Goal: Task Accomplishment & Management: Complete application form

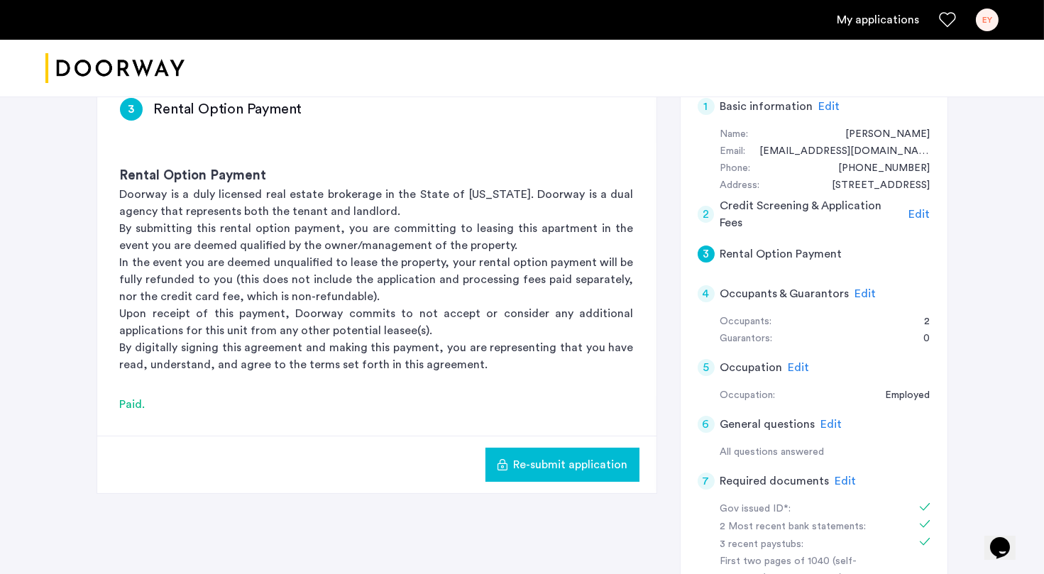
scroll to position [258, 0]
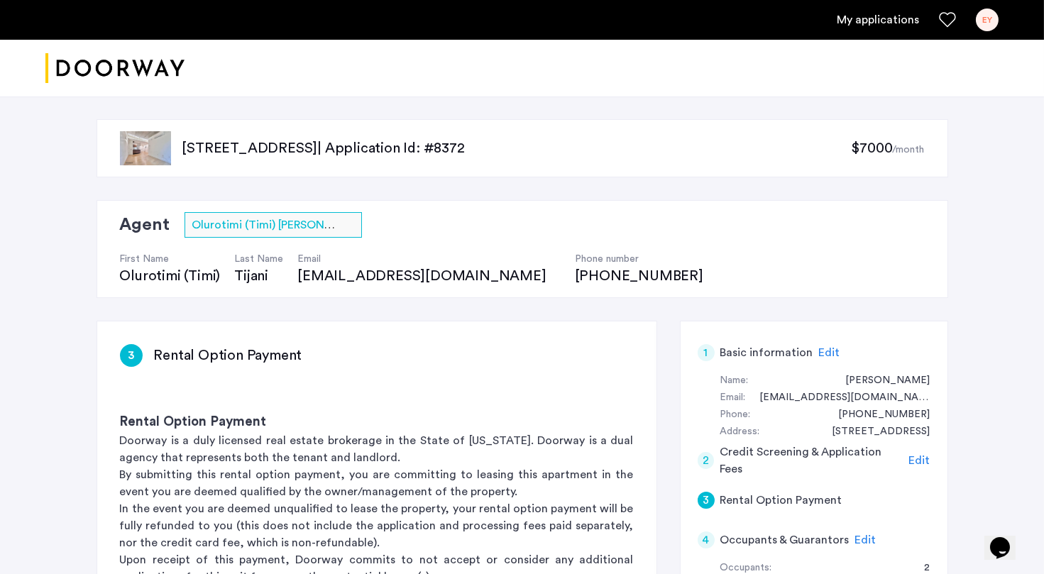
click at [895, 18] on link "My applications" at bounding box center [878, 19] width 82 height 17
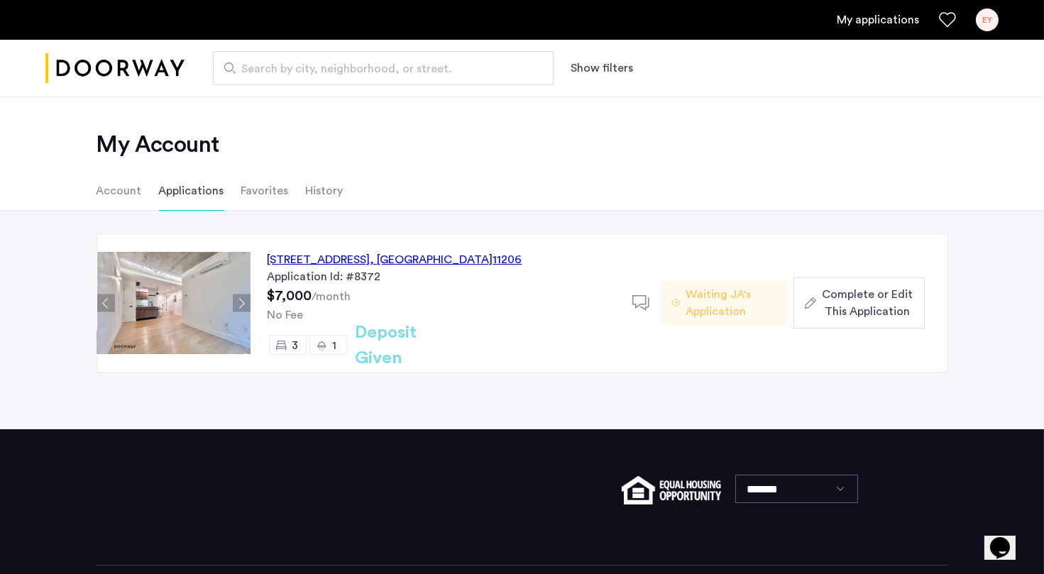
click at [721, 309] on span "Waiting JA's Application" at bounding box center [731, 303] width 91 height 34
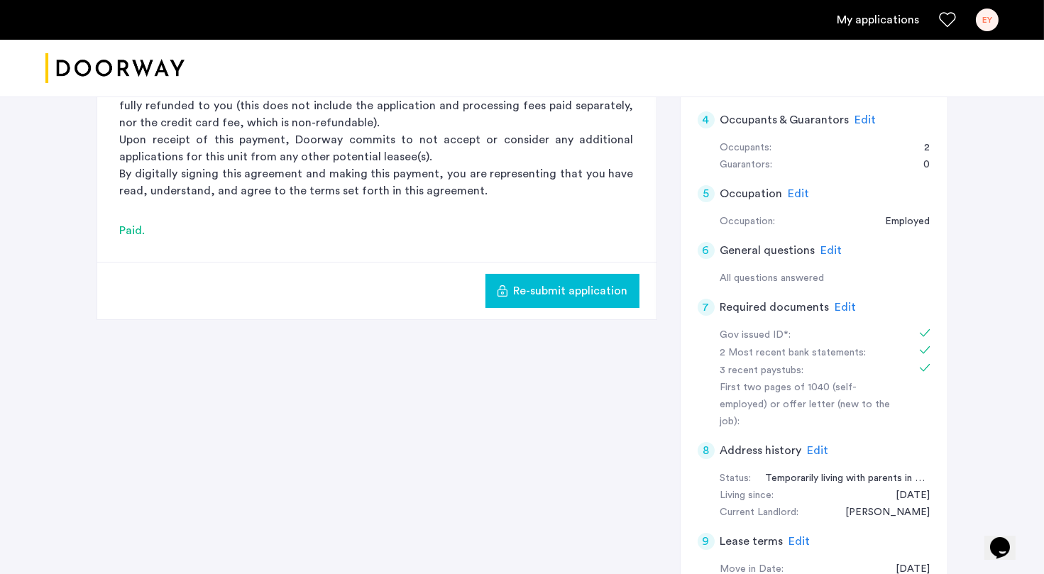
scroll to position [373, 0]
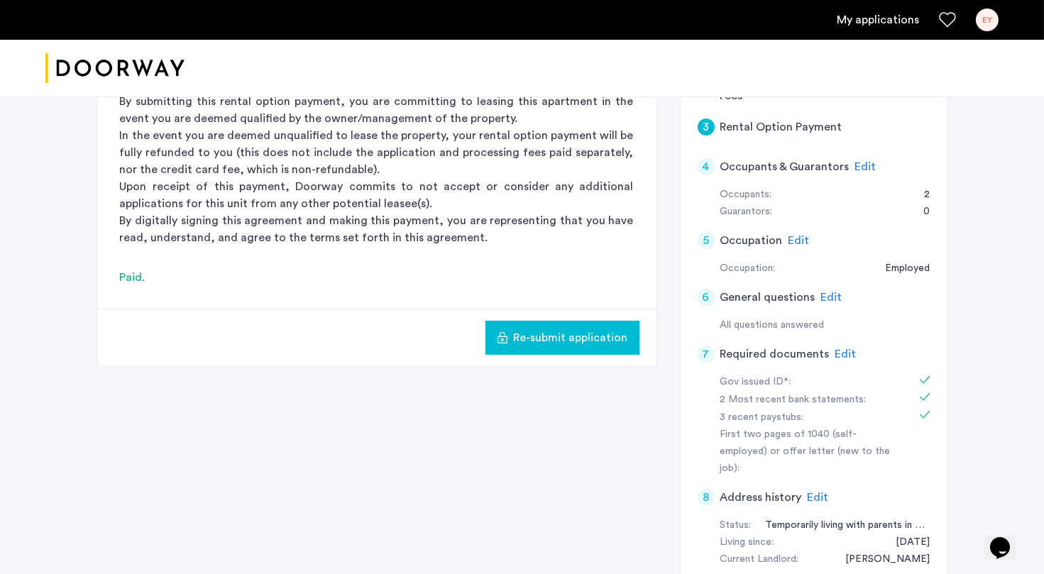
click at [703, 165] on div "4" at bounding box center [706, 166] width 17 height 17
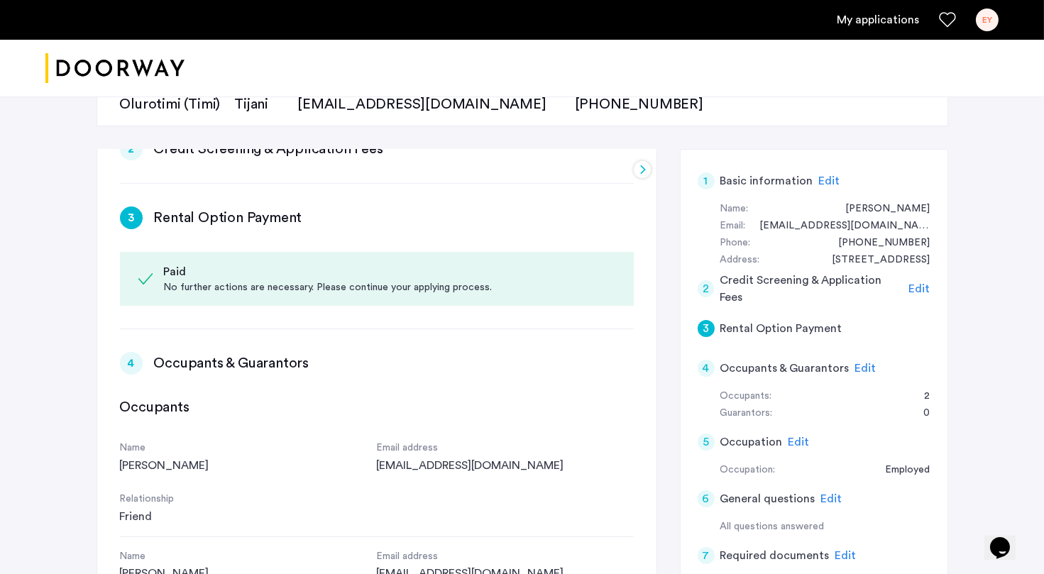
scroll to position [47, 0]
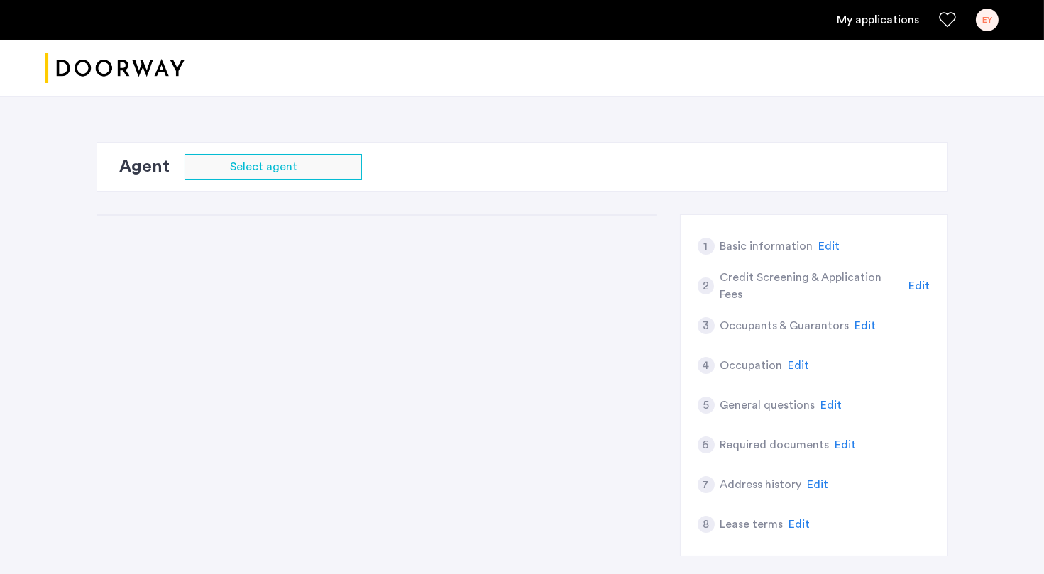
click at [564, 338] on div "1 Basic information Edit 2 Credit Screening & Application Fees Edit 3 Occupants…" at bounding box center [523, 396] width 852 height 365
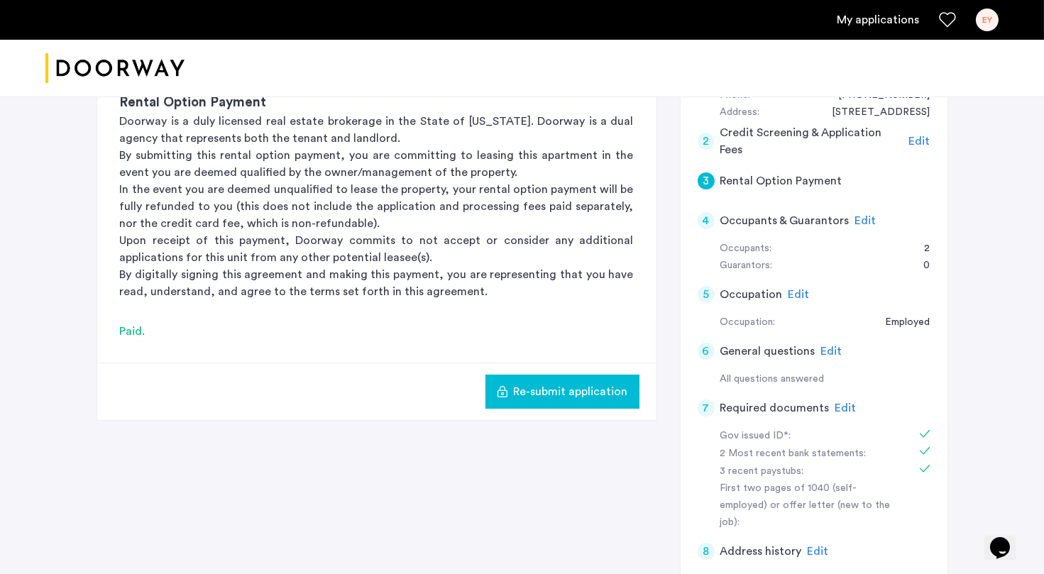
scroll to position [352, 0]
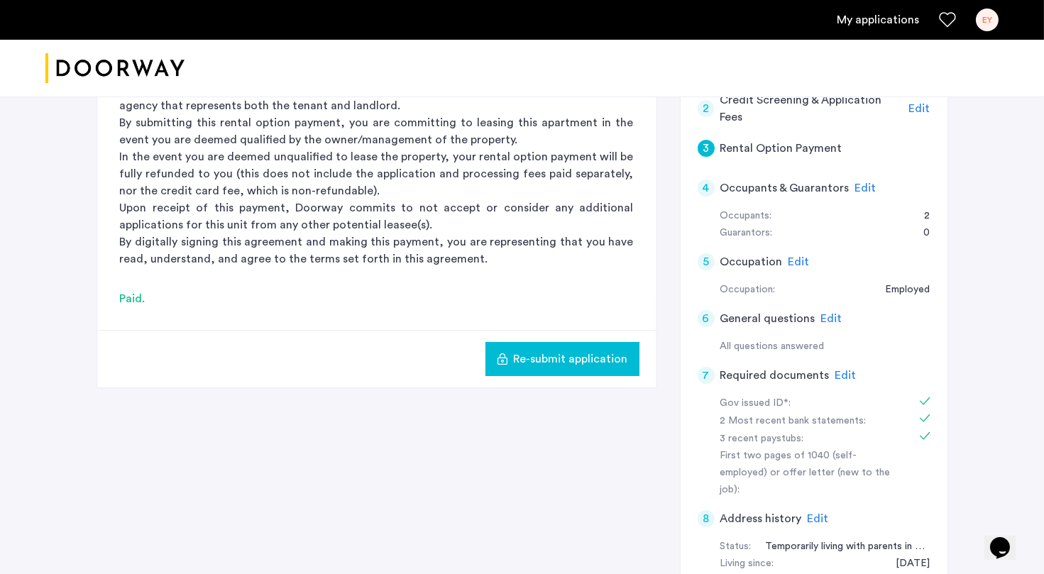
click at [702, 191] on div "4" at bounding box center [706, 188] width 17 height 17
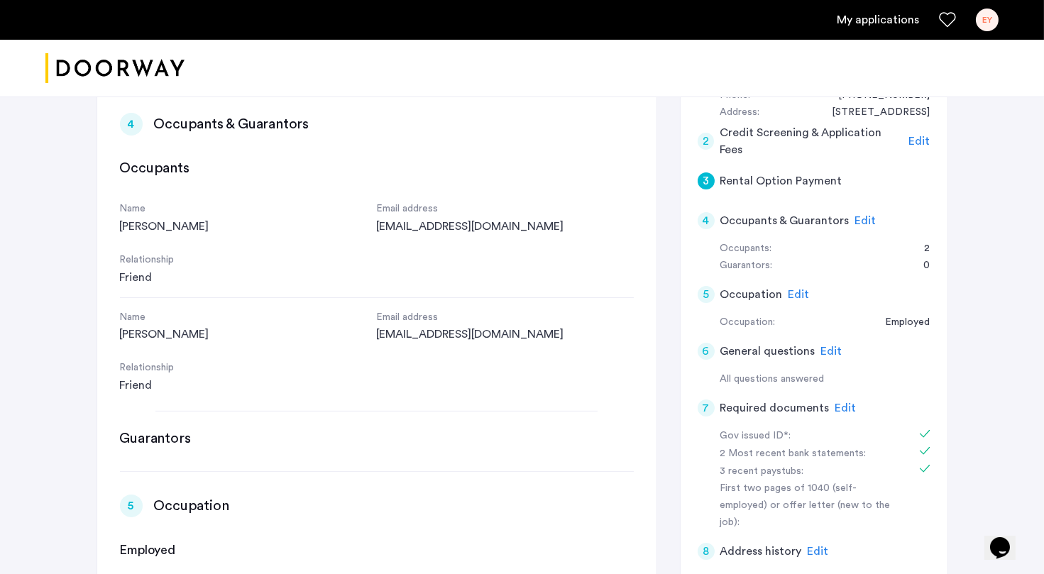
scroll to position [570, 0]
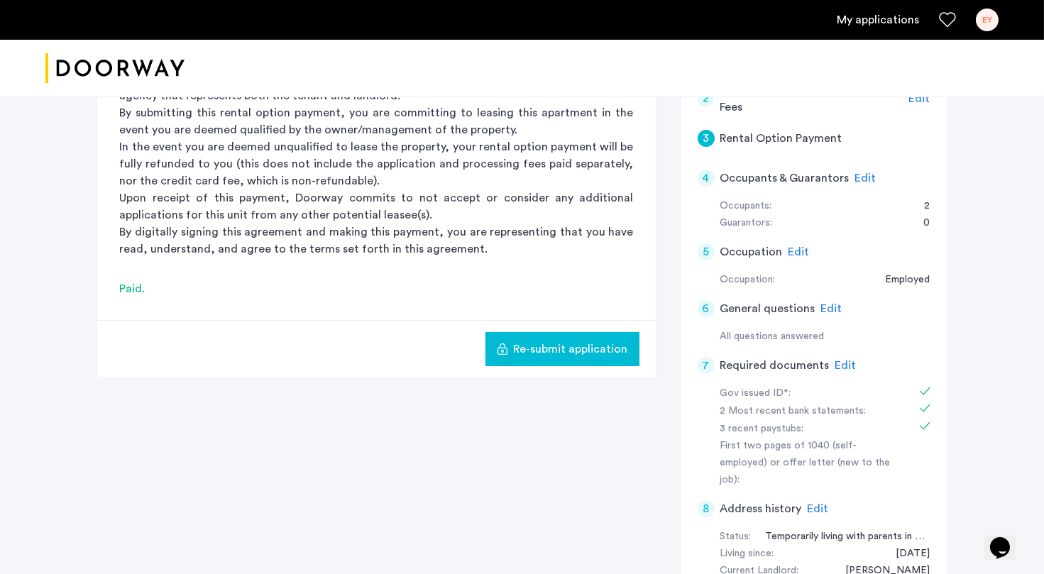
scroll to position [292, 0]
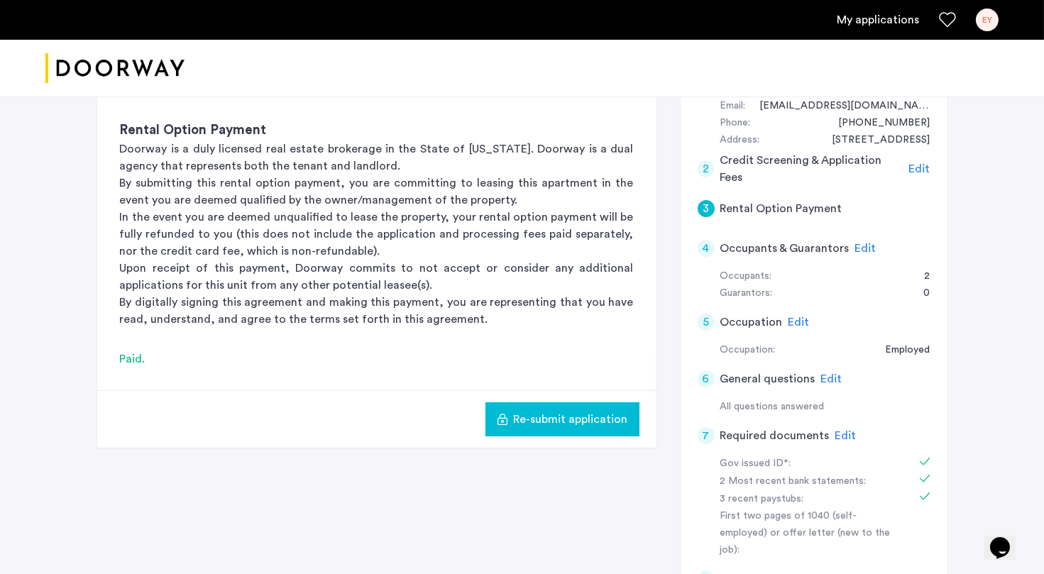
click at [708, 243] on div "4" at bounding box center [706, 248] width 17 height 17
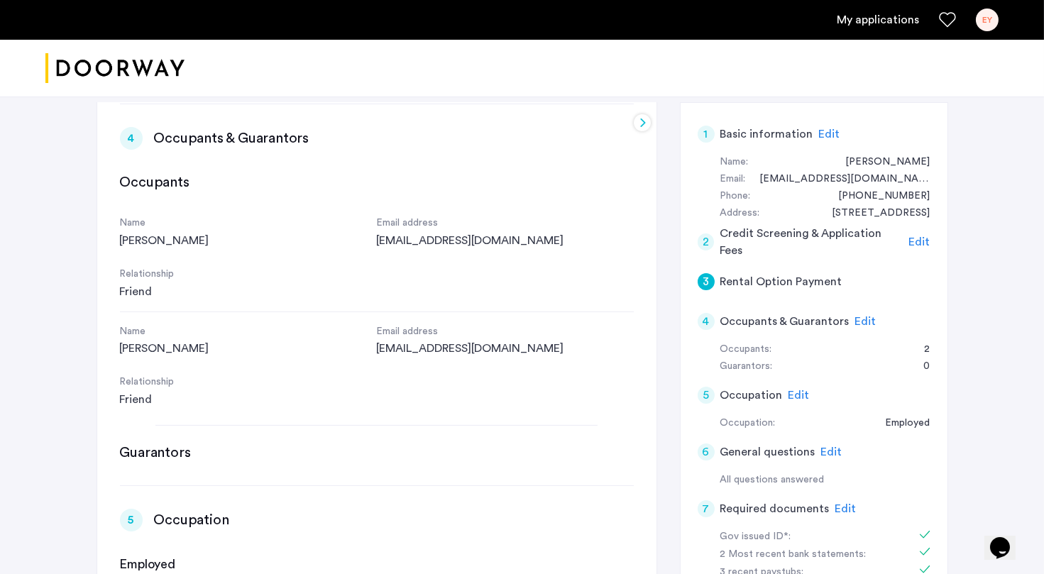
scroll to position [217, 0]
